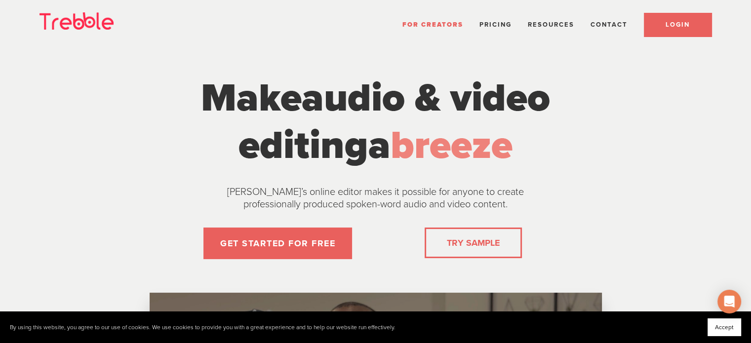
click at [682, 26] on span "LOGIN" at bounding box center [678, 25] width 24 height 8
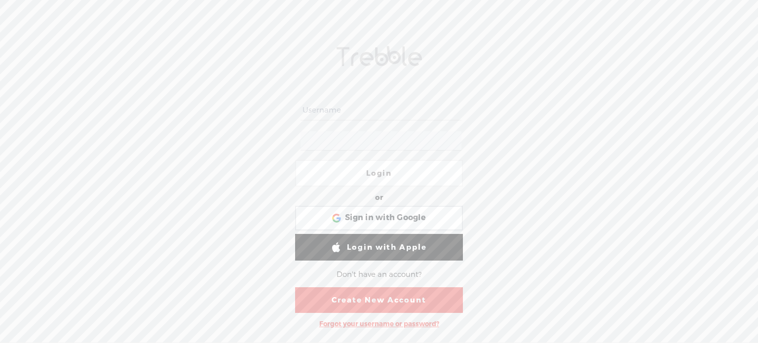
type input "Cat_Griffin"
click at [399, 171] on link "Login" at bounding box center [379, 173] width 168 height 27
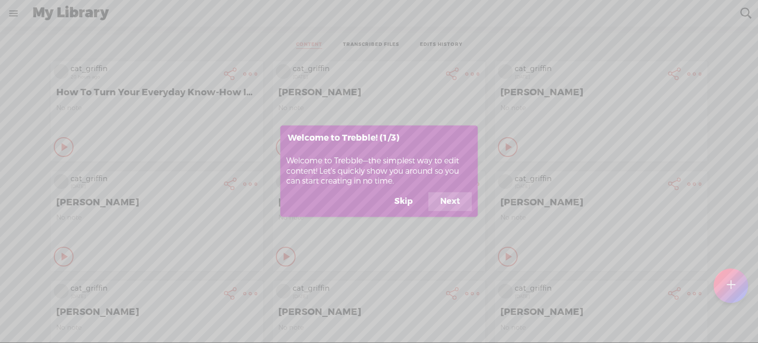
click at [400, 199] on button "Skip" at bounding box center [404, 202] width 42 height 19
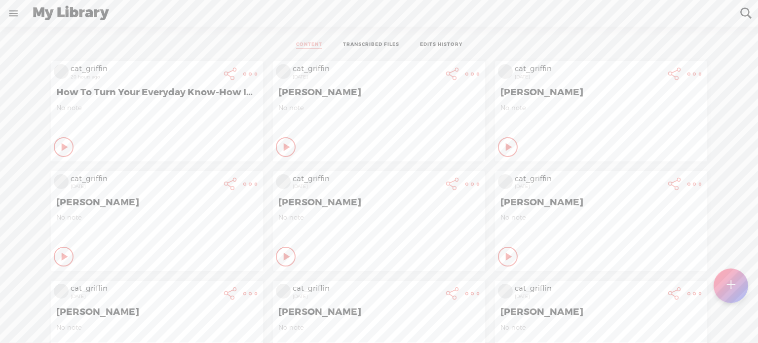
click at [742, 281] on div at bounding box center [731, 286] width 36 height 36
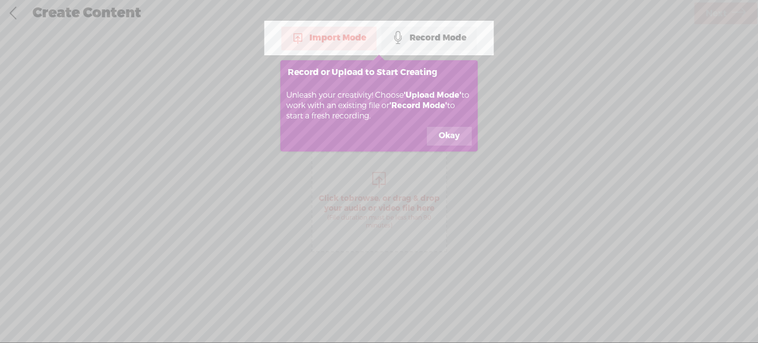
click at [436, 137] on button "Okay" at bounding box center [449, 136] width 45 height 19
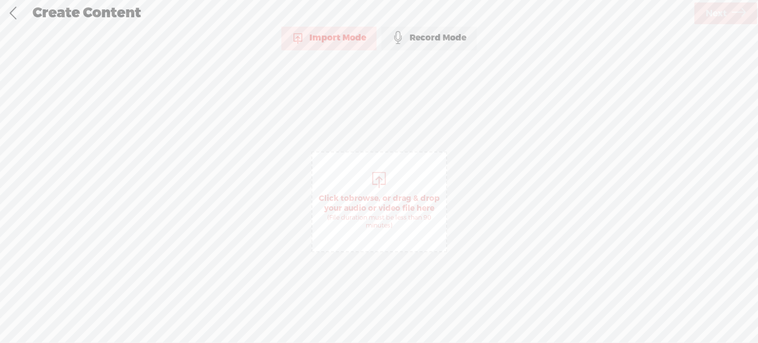
click at [356, 195] on span "browse" at bounding box center [364, 199] width 30 height 10
click at [711, 10] on span "Next" at bounding box center [716, 13] width 21 height 25
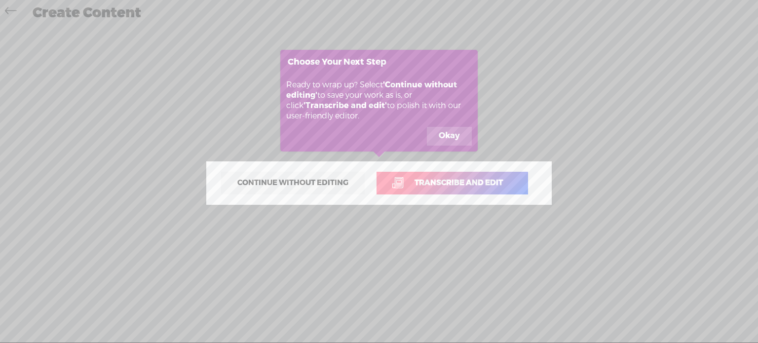
click at [447, 134] on button "Okay" at bounding box center [449, 136] width 45 height 19
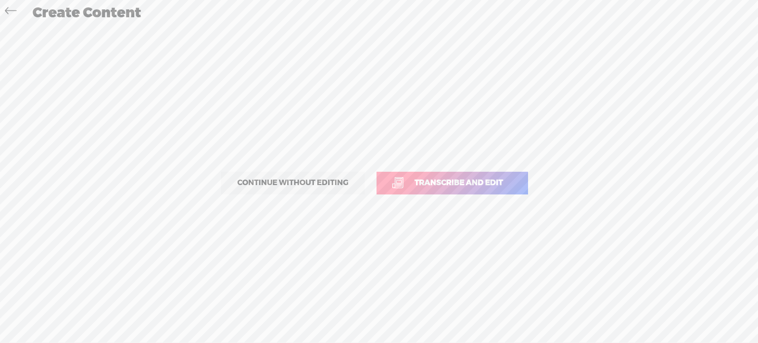
click at [446, 181] on span "Transcribe and edit" at bounding box center [458, 182] width 109 height 11
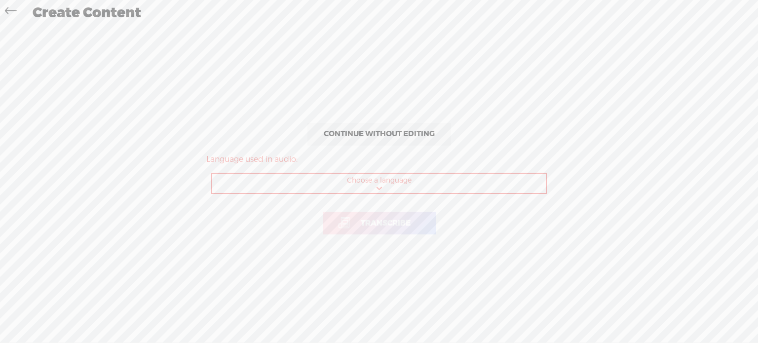
click at [377, 185] on select "Choose a language Afrikaans Albanian Amharic Arabic, Gulf Arabic, Modern Standa…" at bounding box center [379, 184] width 335 height 20
select select "en-US"
click at [212, 174] on select "Choose a language Afrikaans Albanian Amharic Arabic, Gulf Arabic, Modern Standa…" at bounding box center [379, 184] width 335 height 20
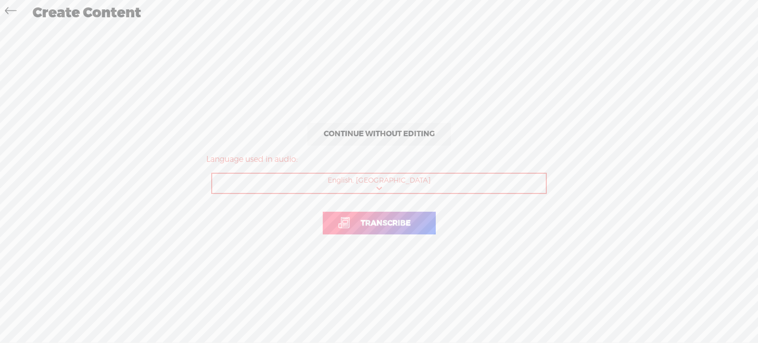
click at [376, 219] on span "Transcribe" at bounding box center [386, 223] width 71 height 11
